Goal: Task Accomplishment & Management: Complete application form

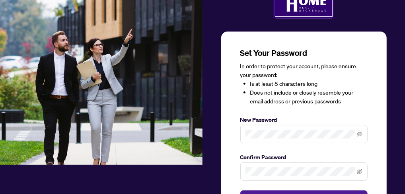
scroll to position [87, 0]
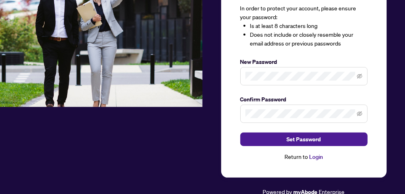
click at [315, 154] on link "Login" at bounding box center [316, 156] width 14 height 7
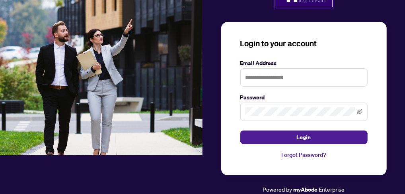
scroll to position [37, 0]
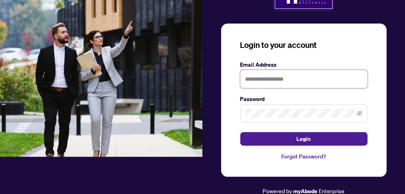
type input "**********"
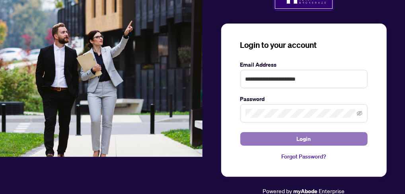
click at [309, 136] on span "Login" at bounding box center [304, 138] width 14 height 13
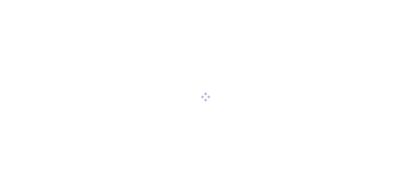
scroll to position [0, 0]
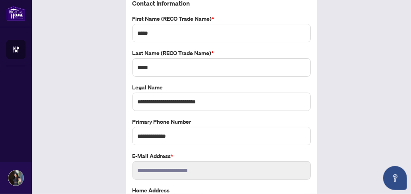
scroll to position [94, 0]
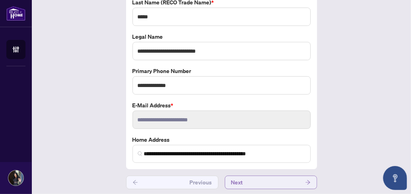
click at [253, 178] on button "Next" at bounding box center [271, 182] width 92 height 14
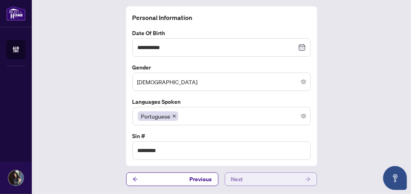
scroll to position [27, 0]
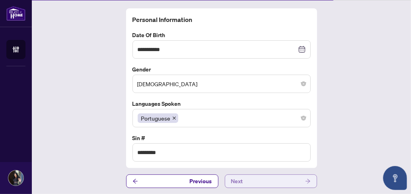
click at [254, 177] on button "Next" at bounding box center [271, 181] width 92 height 14
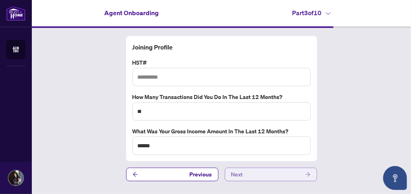
click at [254, 177] on button "Next" at bounding box center [271, 174] width 92 height 14
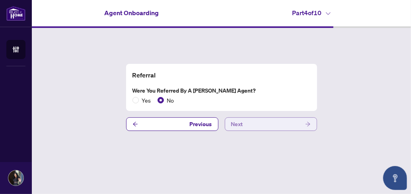
click at [251, 123] on button "Next" at bounding box center [271, 124] width 92 height 14
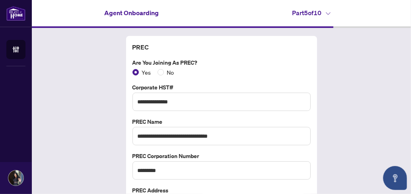
scroll to position [51, 0]
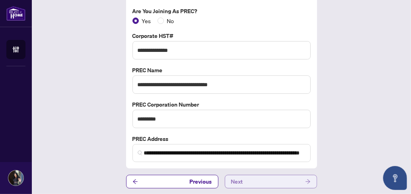
click at [231, 180] on span "Next" at bounding box center [237, 181] width 12 height 13
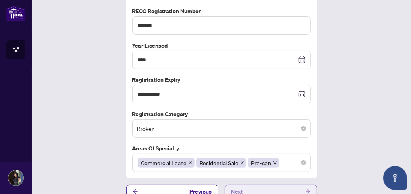
click at [238, 188] on span "Next" at bounding box center [237, 191] width 12 height 13
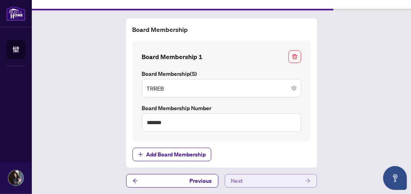
click at [239, 180] on span "Next" at bounding box center [237, 180] width 12 height 13
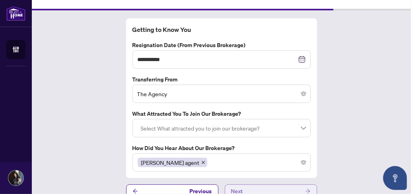
scroll to position [27, 0]
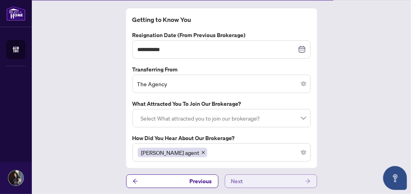
click at [239, 180] on span "Next" at bounding box center [237, 180] width 12 height 13
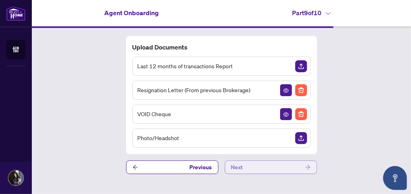
click at [239, 165] on span "Next" at bounding box center [237, 167] width 12 height 13
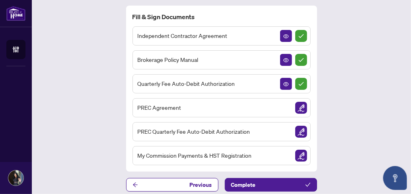
scroll to position [33, 0]
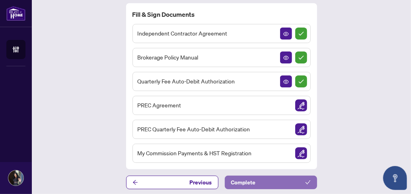
click at [272, 177] on button "Complete" at bounding box center [271, 182] width 92 height 14
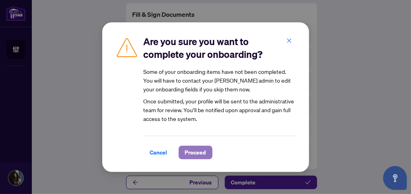
click at [196, 151] on span "Proceed" at bounding box center [195, 152] width 21 height 13
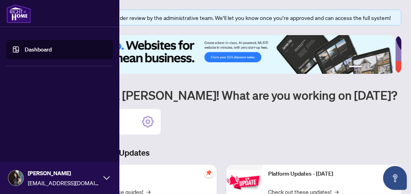
click at [37, 47] on link "Dashboard" at bounding box center [38, 49] width 27 height 7
click at [37, 49] on link "Dashboard" at bounding box center [38, 49] width 27 height 7
